Goal: Information Seeking & Learning: Find specific fact

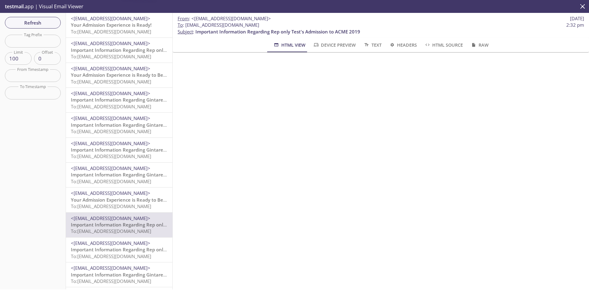
click at [133, 79] on span "To: [EMAIL_ADDRESS][DOMAIN_NAME]" at bounding box center [111, 82] width 80 height 6
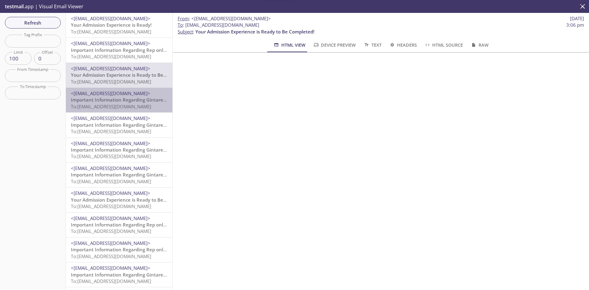
click at [131, 96] on span "<[EMAIL_ADDRESS][DOMAIN_NAME]>" at bounding box center [110, 93] width 79 height 6
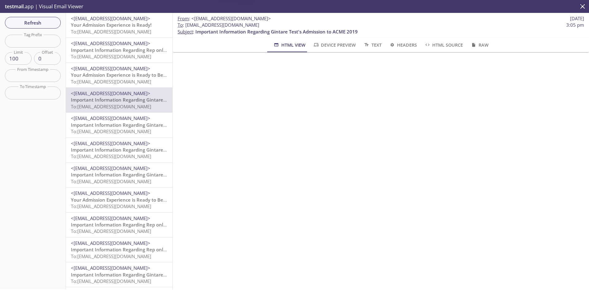
click at [132, 148] on span "Important Information Regarding Gintare Test's Admission to Acme test (IL2019 A…" at bounding box center [167, 150] width 193 height 6
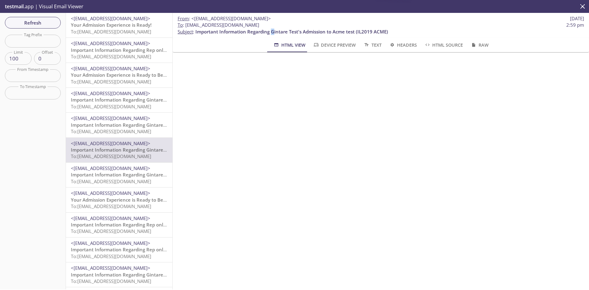
click at [272, 32] on span "Important Information Regarding Gintare Test's Admission to Acme test (IL2019 A…" at bounding box center [291, 32] width 193 height 6
drag, startPoint x: 280, startPoint y: 27, endPoint x: 184, endPoint y: 25, distance: 95.4
click at [184, 25] on span "To : [EMAIL_ADDRESS][DOMAIN_NAME] 2:59 pm" at bounding box center [381, 25] width 406 height 6
copy span "[EMAIL_ADDRESS][DOMAIN_NAME]"
click at [45, 22] on span "Refresh" at bounding box center [33, 23] width 46 height 8
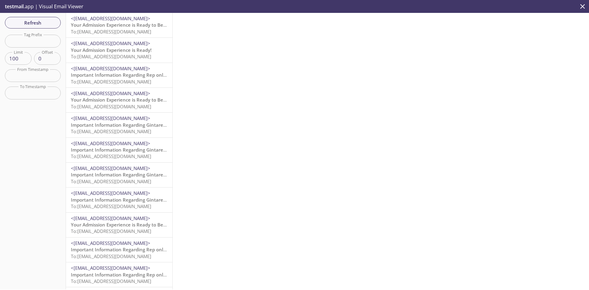
click at [138, 25] on span "Your Admission Experience is Ready to Be Completed!" at bounding box center [130, 25] width 119 height 6
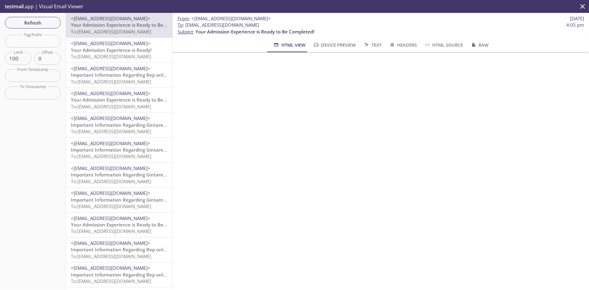
drag, startPoint x: 274, startPoint y: 23, endPoint x: 184, endPoint y: 24, distance: 90.2
click at [184, 24] on span "To : [EMAIL_ADDRESS][DOMAIN_NAME] 4:05 pm" at bounding box center [381, 25] width 406 height 6
copy span "[EMAIL_ADDRESS][DOMAIN_NAME]"
click at [141, 29] on span "To: [EMAIL_ADDRESS][DOMAIN_NAME]" at bounding box center [111, 32] width 80 height 6
click at [271, 23] on span "To : [EMAIL_ADDRESS][DOMAIN_NAME] 4:05 pm" at bounding box center [381, 25] width 406 height 6
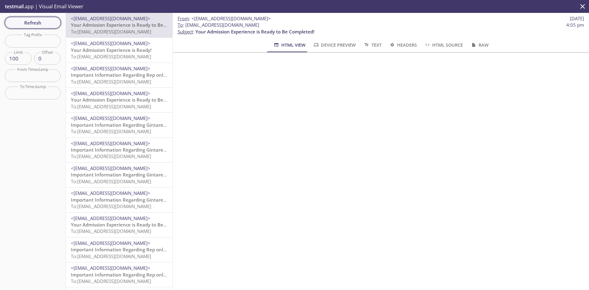
click at [35, 24] on span "Refresh" at bounding box center [33, 23] width 46 height 8
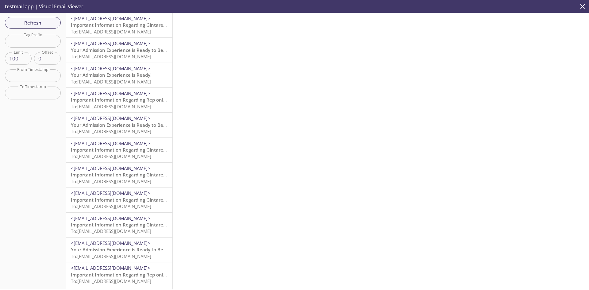
click at [126, 29] on span "To: [EMAIL_ADDRESS][DOMAIN_NAME]" at bounding box center [111, 32] width 80 height 6
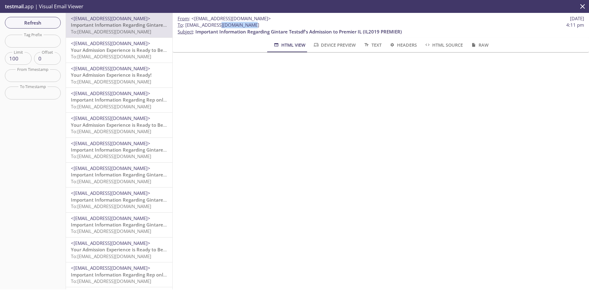
drag, startPoint x: 217, startPoint y: 26, endPoint x: 247, endPoint y: 26, distance: 30.4
click at [247, 26] on span "To : [EMAIL_ADDRESS][DOMAIN_NAME]" at bounding box center [219, 25] width 82 height 6
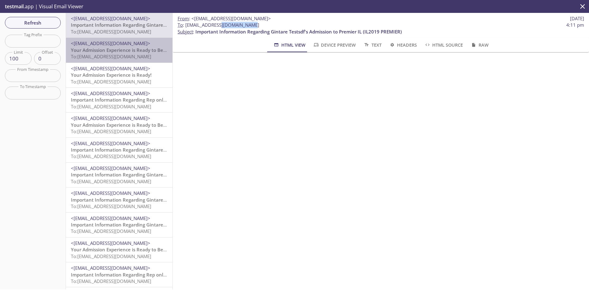
drag, startPoint x: 121, startPoint y: 51, endPoint x: 122, endPoint y: 55, distance: 4.7
click at [121, 50] on span "Your Admission Experience is Ready to Be Completed!" at bounding box center [130, 50] width 119 height 6
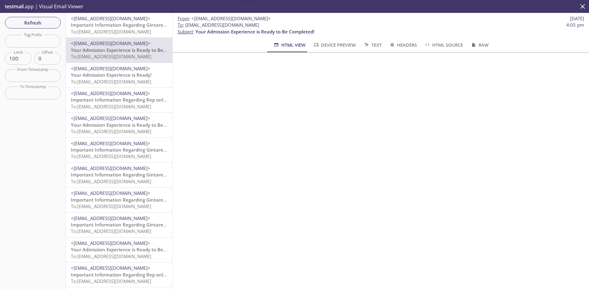
click at [126, 79] on span "To: [EMAIL_ADDRESS][DOMAIN_NAME]" at bounding box center [111, 82] width 80 height 6
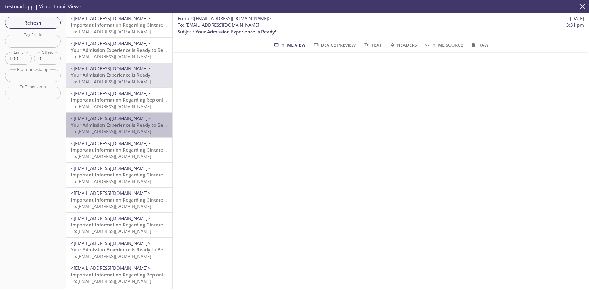
click at [133, 133] on span "To: [EMAIL_ADDRESS][DOMAIN_NAME]" at bounding box center [111, 131] width 80 height 6
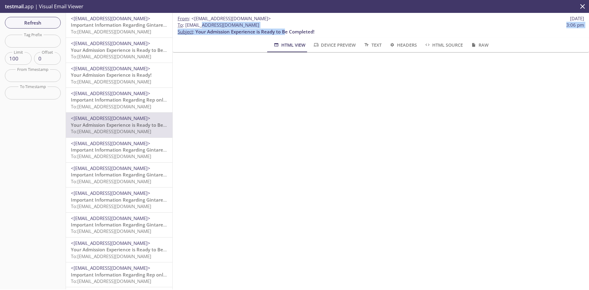
drag, startPoint x: 255, startPoint y: 27, endPoint x: 200, endPoint y: 28, distance: 54.9
click at [200, 28] on p "To : [EMAIL_ADDRESS][DOMAIN_NAME] 3:06 pm Subject : Your Admission Experience i…" at bounding box center [381, 28] width 406 height 13
drag, startPoint x: 195, startPoint y: 26, endPoint x: 275, endPoint y: 27, distance: 80.7
click at [275, 27] on span "To : [EMAIL_ADDRESS][DOMAIN_NAME] 3:06 pm" at bounding box center [381, 25] width 406 height 6
copy span "[EMAIL_ADDRESS][DOMAIN_NAME]"
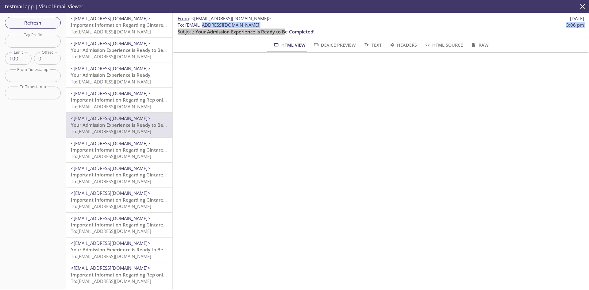
click at [50, 24] on span "Refresh" at bounding box center [33, 23] width 46 height 8
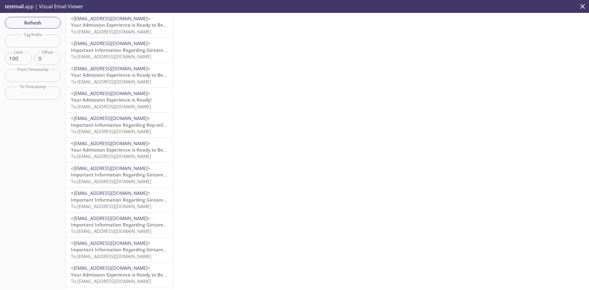
click at [141, 30] on span "To: [EMAIL_ADDRESS][DOMAIN_NAME]" at bounding box center [111, 32] width 80 height 6
